Goal: Information Seeking & Learning: Learn about a topic

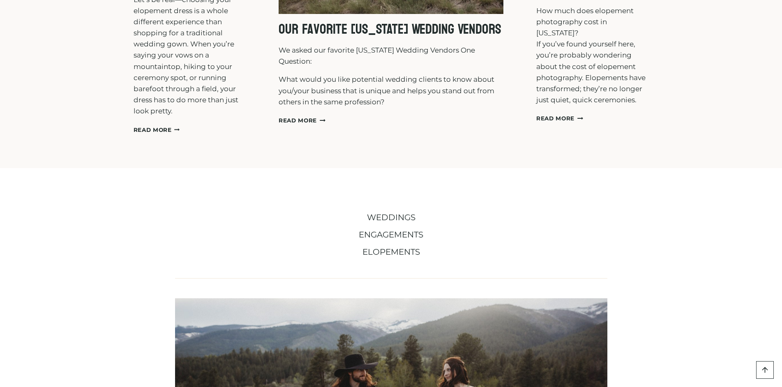
scroll to position [329, 0]
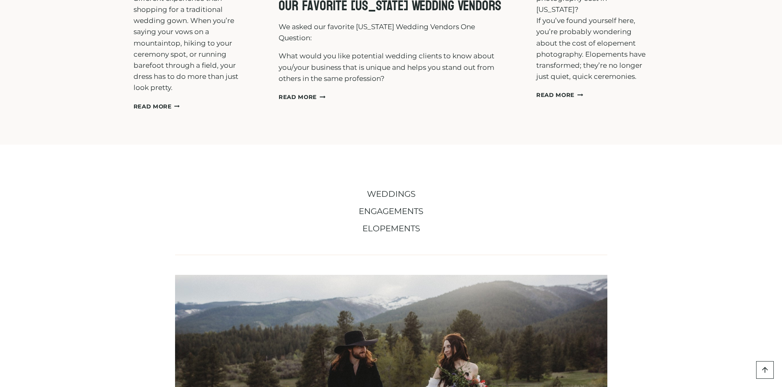
click at [401, 194] on span "WEDDINGS" at bounding box center [391, 194] width 48 height 10
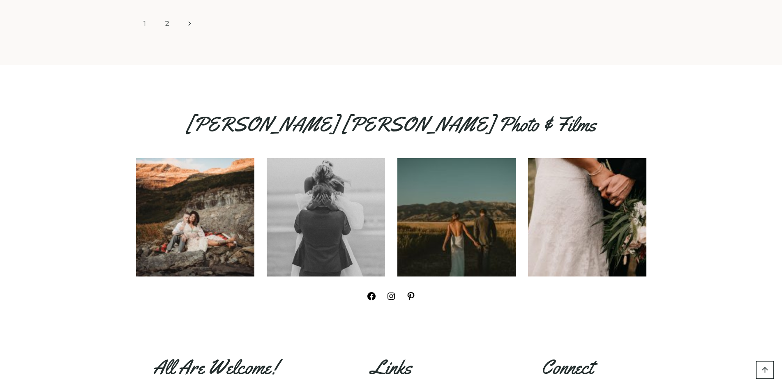
scroll to position [1877, 0]
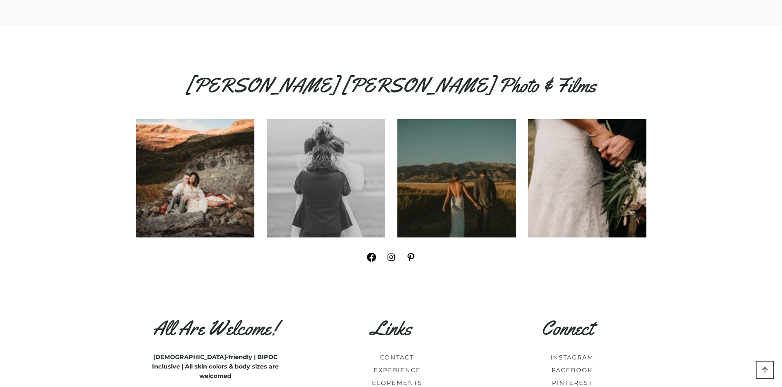
click at [370, 253] on icon at bounding box center [371, 257] width 9 height 9
